Goal: Task Accomplishment & Management: Manage account settings

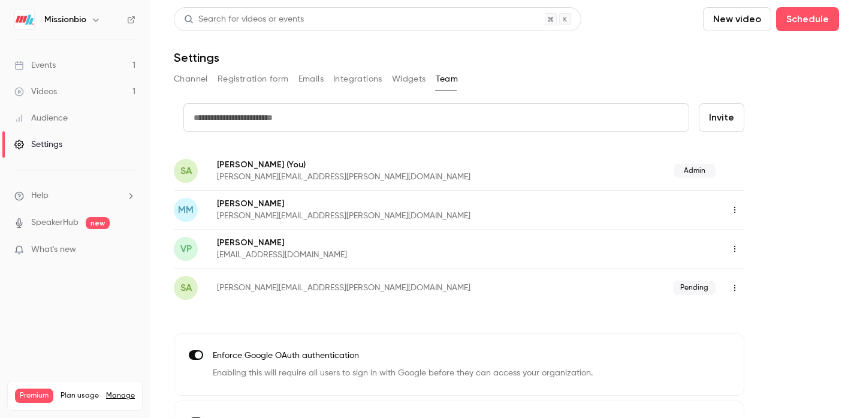
click at [251, 78] on button "Registration form" at bounding box center [253, 79] width 71 height 19
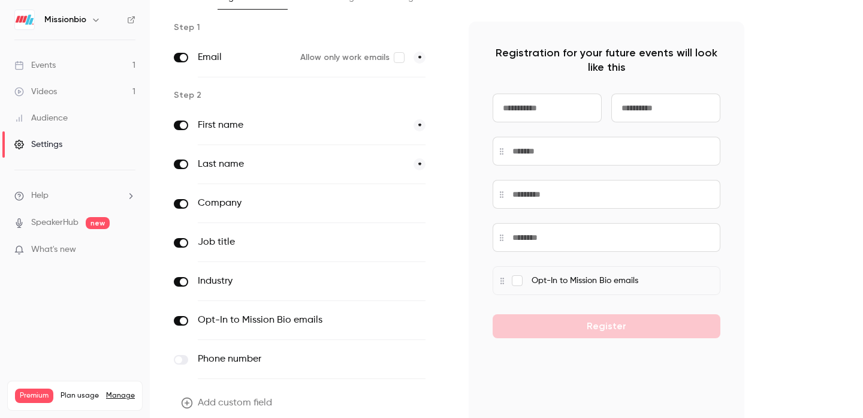
scroll to position [134, 0]
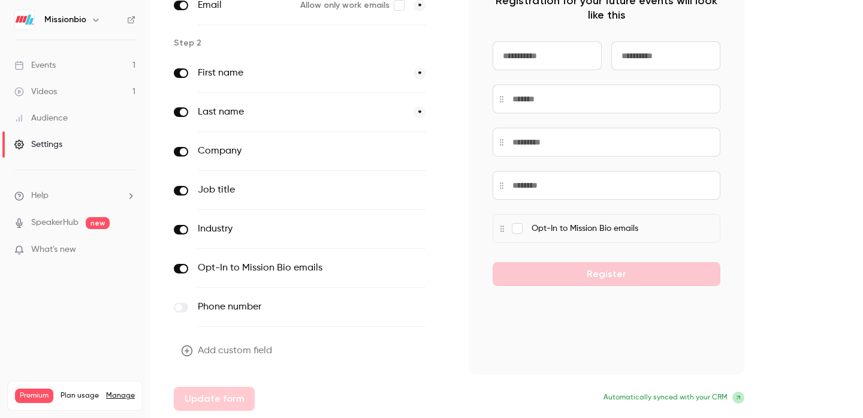
click at [213, 350] on button "Add custom field" at bounding box center [228, 351] width 108 height 24
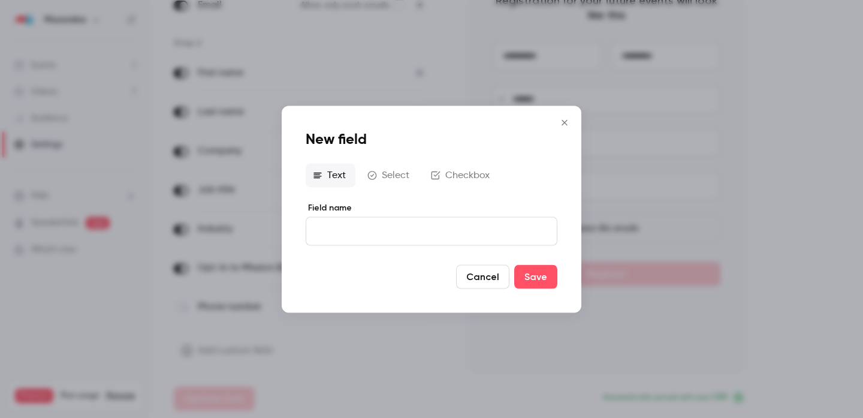
click at [565, 122] on icon "Close" at bounding box center [565, 123] width 14 height 10
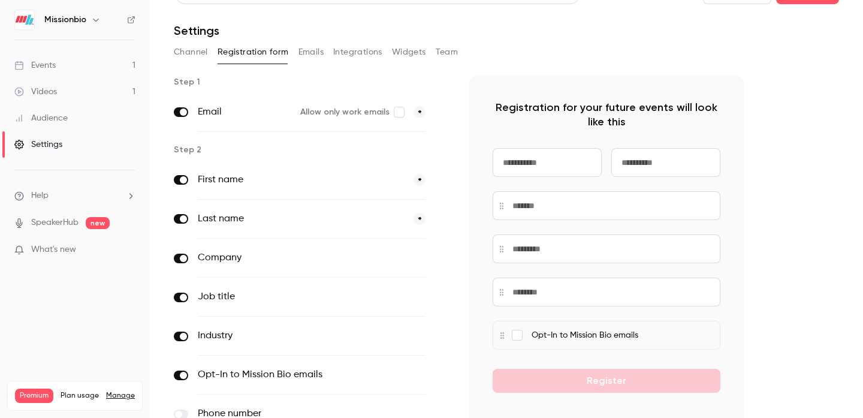
scroll to position [0, 0]
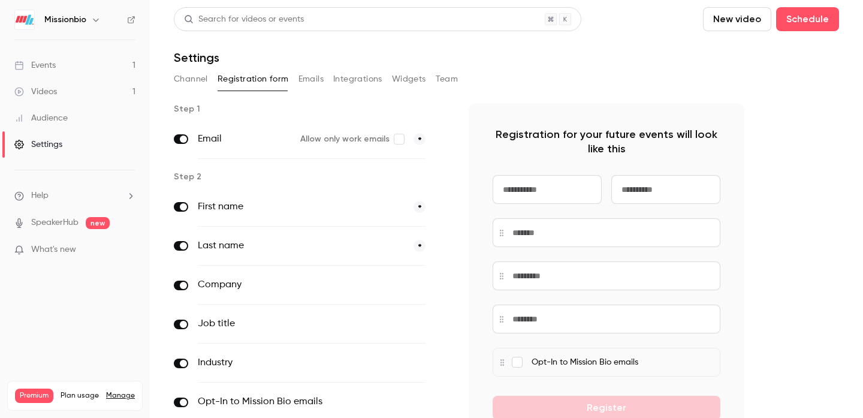
click at [77, 62] on link "Events 1" at bounding box center [75, 65] width 150 height 26
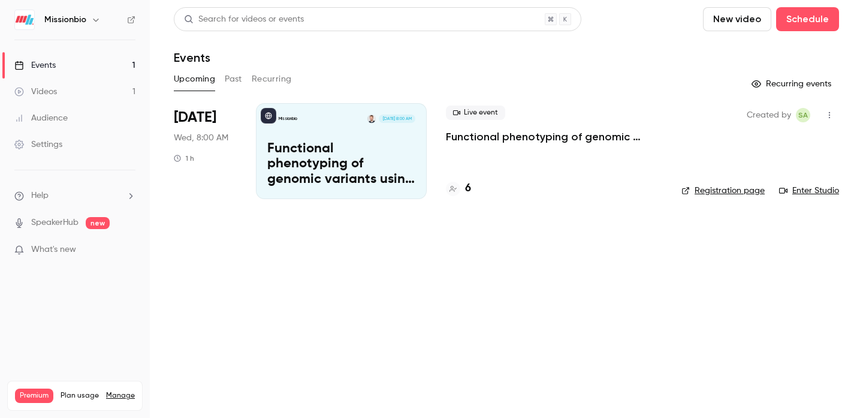
click at [392, 167] on p "Functional phenotyping of genomic variants using joint multiomic single-cell DN…" at bounding box center [341, 165] width 148 height 46
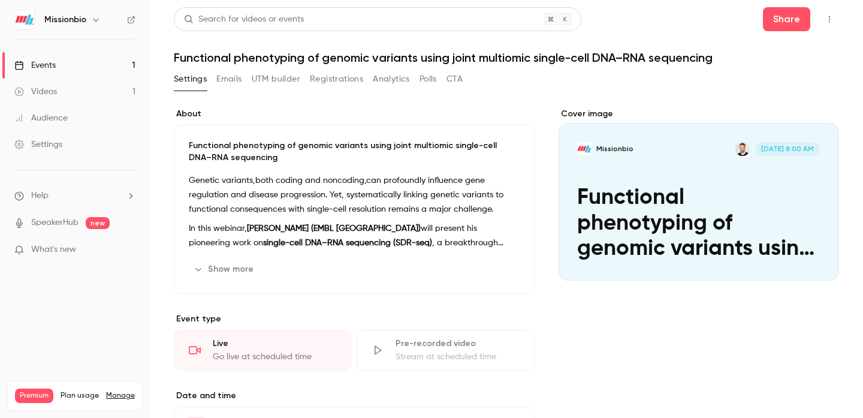
click at [342, 80] on button "Registrations" at bounding box center [336, 79] width 53 height 19
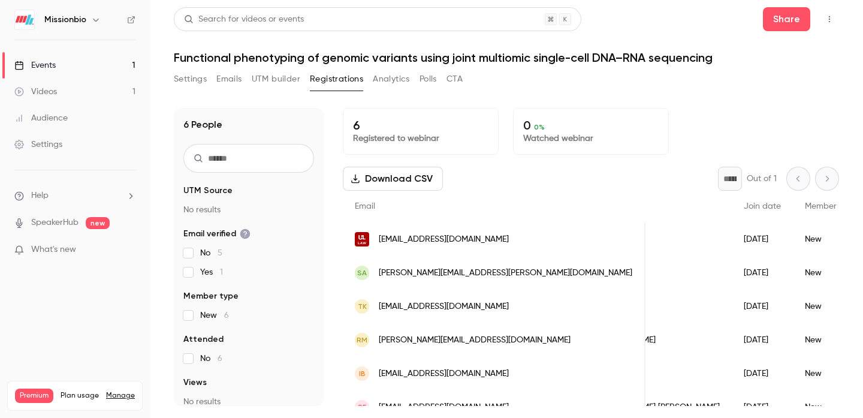
click at [384, 80] on button "Analytics" at bounding box center [391, 79] width 37 height 19
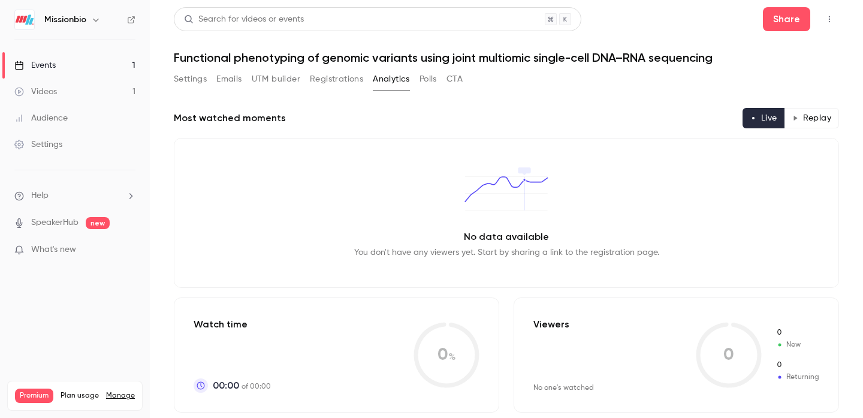
click at [277, 74] on button "UTM builder" at bounding box center [276, 79] width 49 height 19
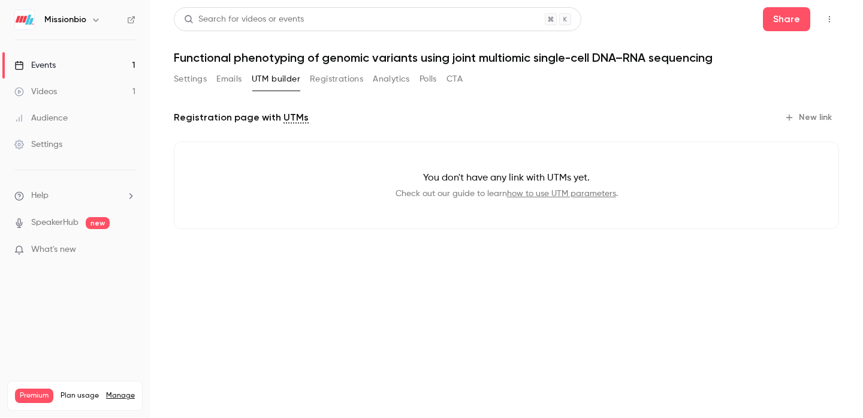
click at [818, 115] on button "New link" at bounding box center [809, 117] width 59 height 19
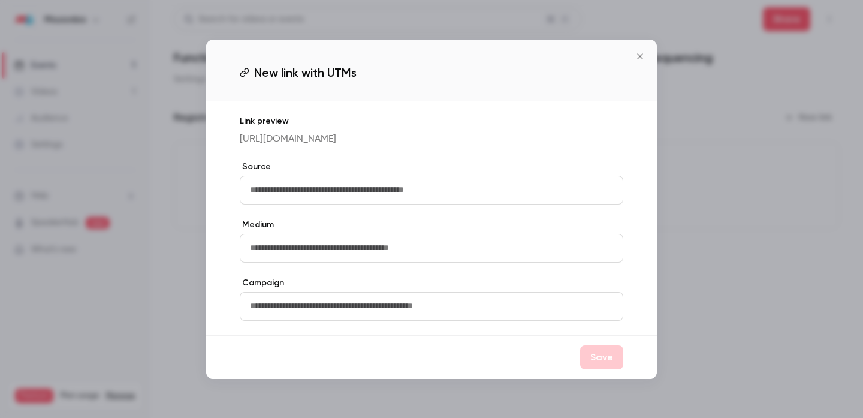
click at [641, 53] on icon "Close" at bounding box center [639, 55] width 5 height 5
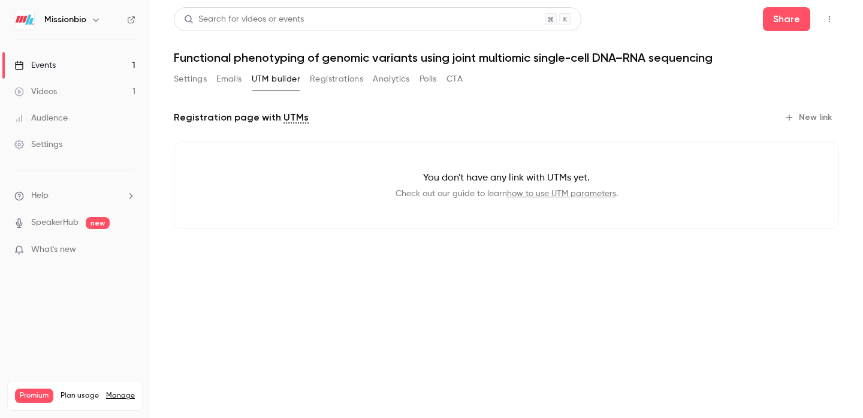
click at [27, 22] on img at bounding box center [24, 19] width 19 height 19
click at [191, 80] on button "Settings" at bounding box center [190, 79] width 33 height 19
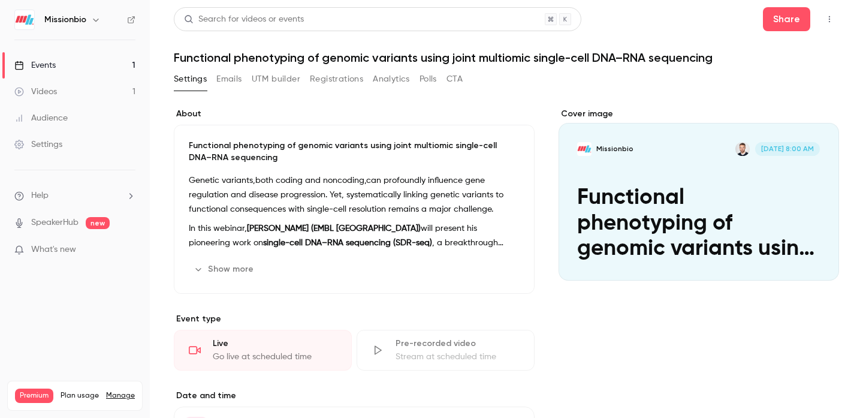
click at [94, 21] on icon "button" at bounding box center [95, 20] width 5 height 3
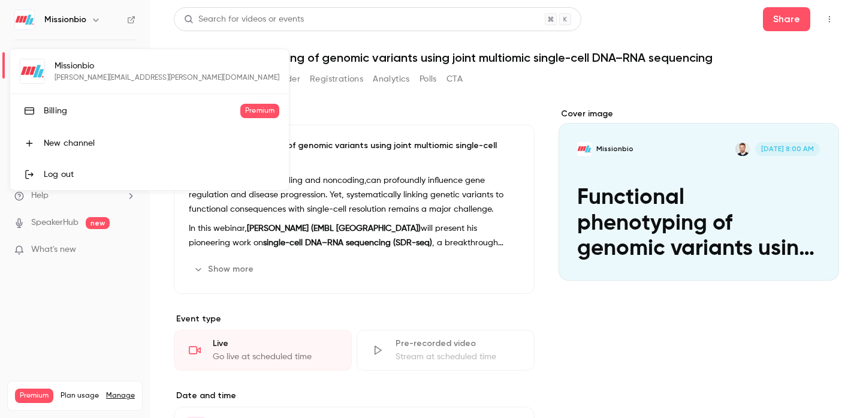
click at [77, 67] on div "Missionbio [PERSON_NAME][EMAIL_ADDRESS][PERSON_NAME][DOMAIN_NAME] Billing Premi…" at bounding box center [149, 119] width 279 height 141
click at [85, 48] on div at bounding box center [431, 209] width 863 height 418
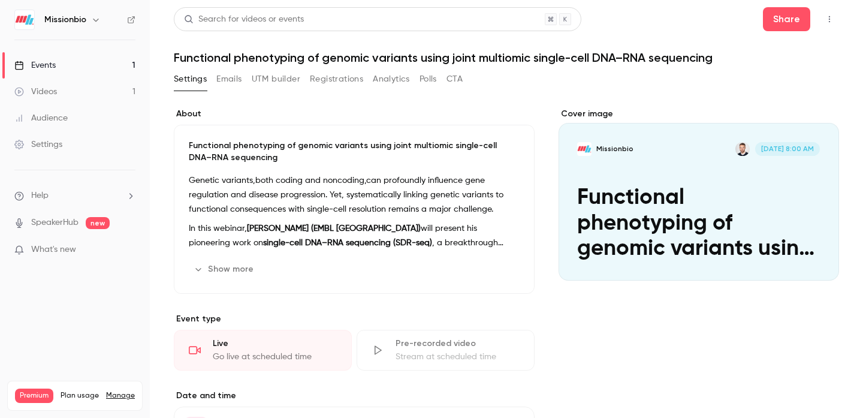
click at [57, 143] on div "Settings" at bounding box center [38, 145] width 48 height 12
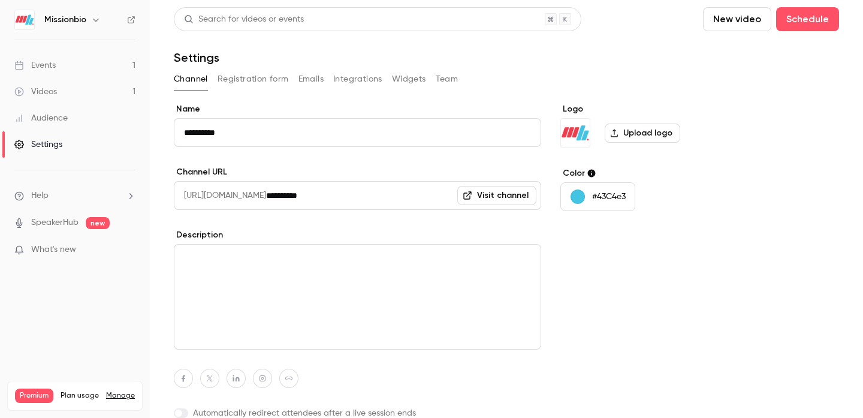
click at [365, 81] on button "Integrations" at bounding box center [357, 79] width 49 height 19
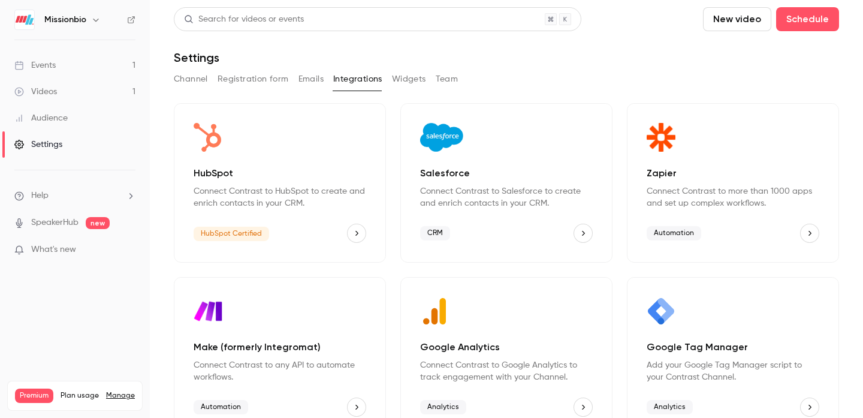
click at [489, 181] on div "Salesforce Connect Contrast to Salesforce to create and enrich contacts in your…" at bounding box center [506, 187] width 173 height 43
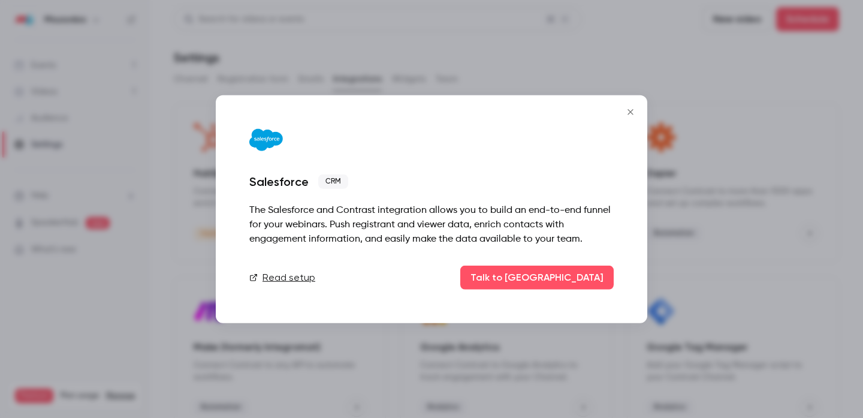
click at [629, 115] on icon "Close" at bounding box center [631, 112] width 14 height 10
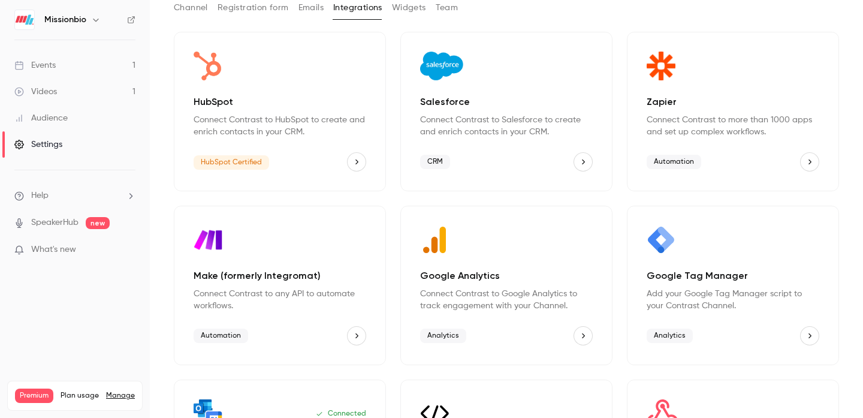
scroll to position [92, 0]
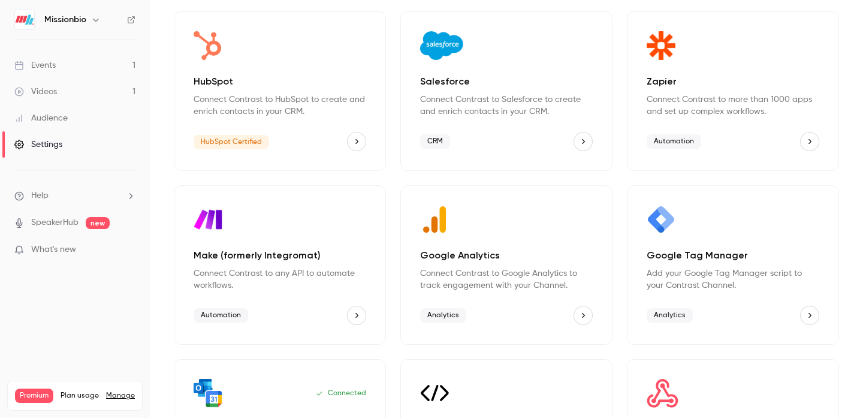
click at [787, 136] on div "Automation" at bounding box center [733, 141] width 173 height 19
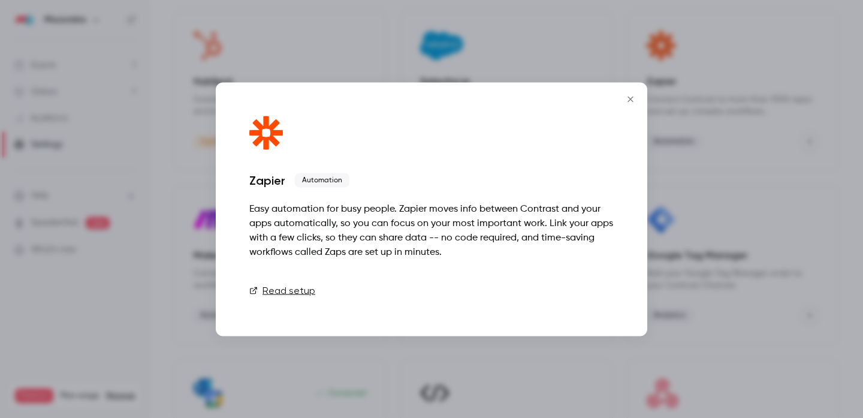
click at [595, 285] on link "Connect" at bounding box center [584, 290] width 60 height 24
click at [630, 97] on icon "Close" at bounding box center [631, 99] width 14 height 10
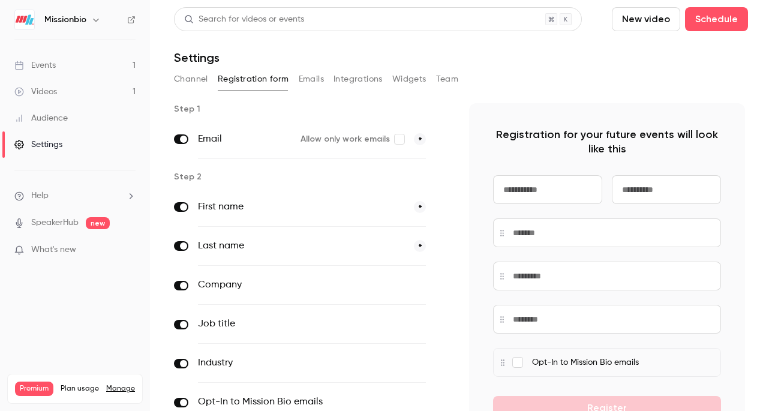
click at [71, 65] on link "Events 1" at bounding box center [75, 65] width 150 height 26
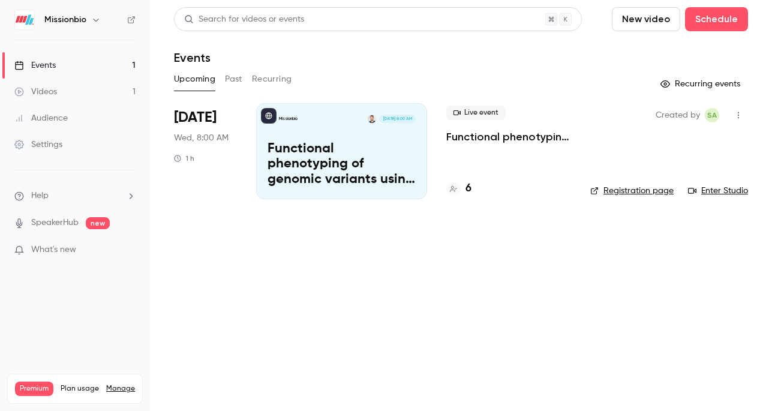
click at [327, 152] on p "Functional phenotyping of genomic variants using joint multiomic single-cell DN…" at bounding box center [341, 165] width 148 height 46
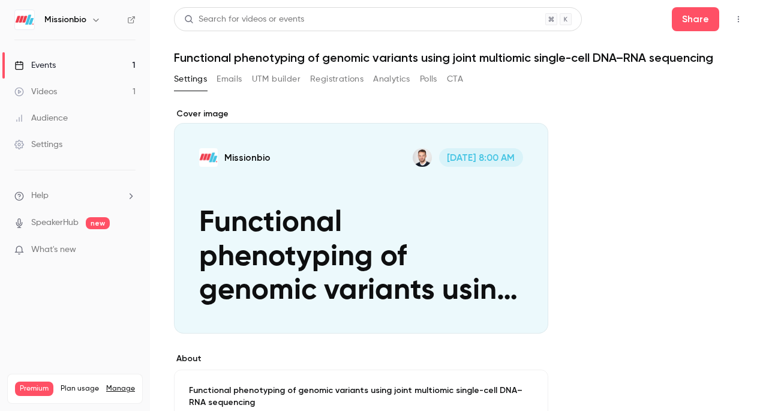
click at [330, 80] on button "Registrations" at bounding box center [336, 79] width 53 height 19
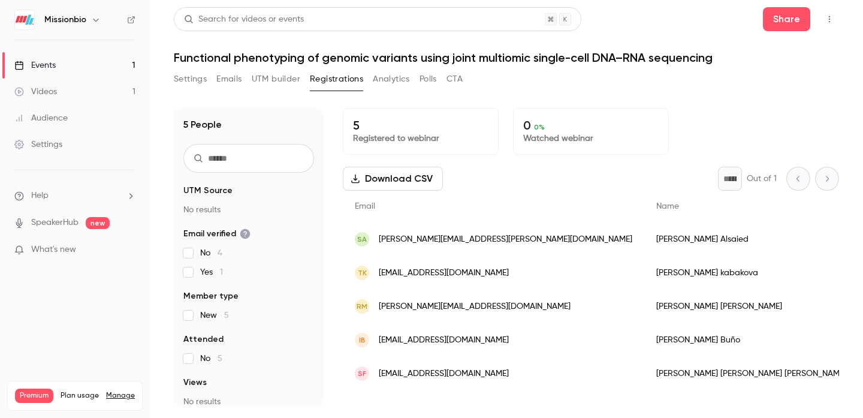
click at [323, 77] on button "Registrations" at bounding box center [336, 79] width 53 height 19
click at [70, 62] on link "Events 1" at bounding box center [75, 65] width 150 height 26
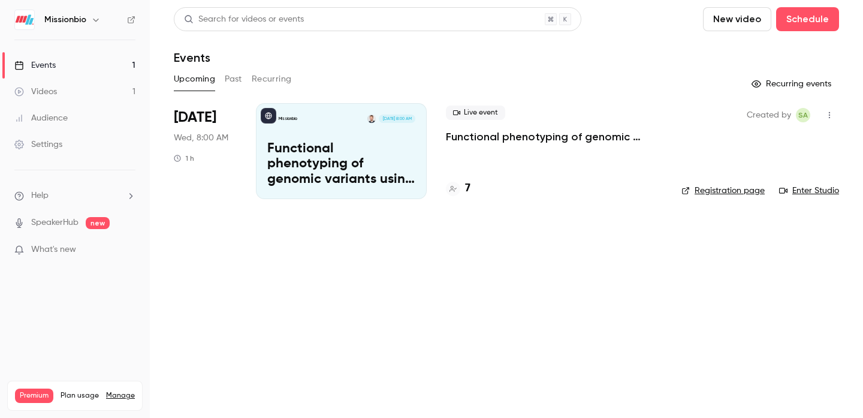
click at [734, 194] on link "Registration page" at bounding box center [723, 191] width 83 height 12
click at [464, 191] on div "7" at bounding box center [458, 188] width 25 height 16
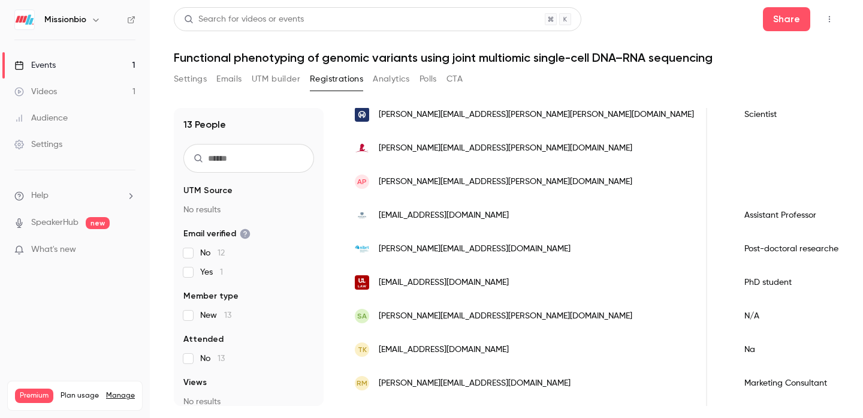
scroll to position [192, 0]
